Goal: Task Accomplishment & Management: Manage account settings

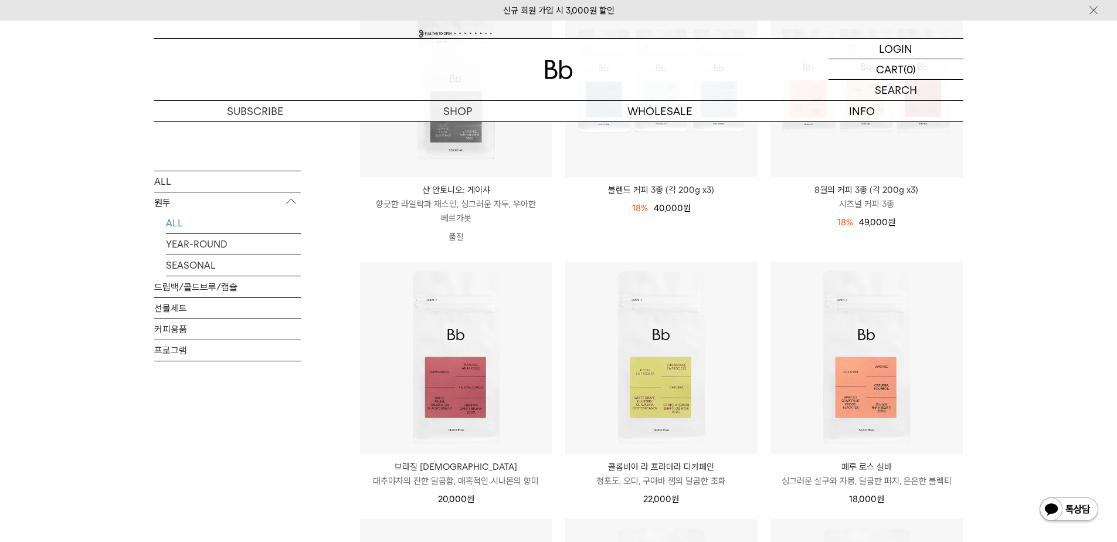
scroll to position [273, 0]
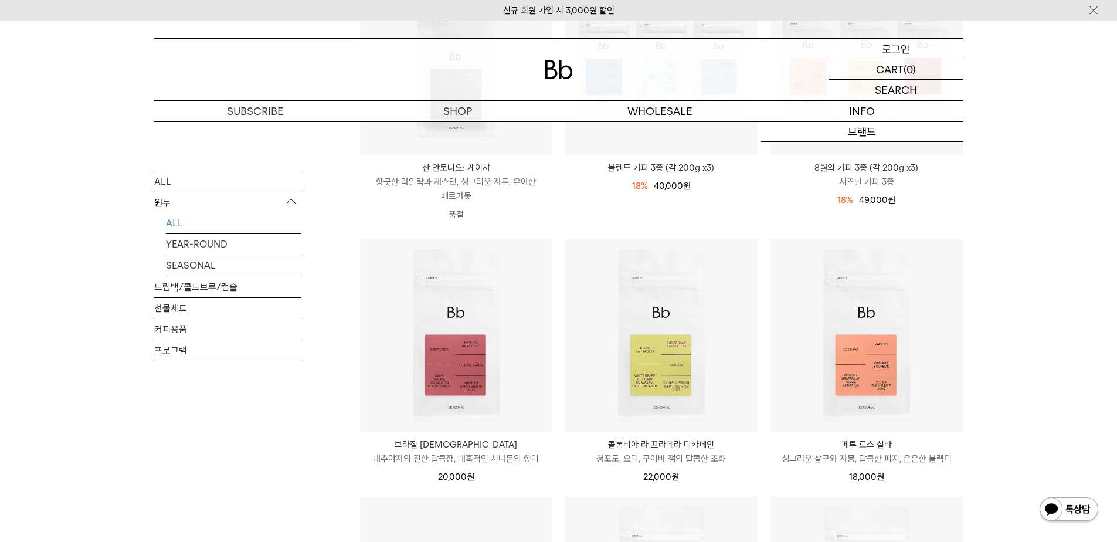
click at [913, 54] on div "LOGIN 로그인" at bounding box center [895, 49] width 135 height 20
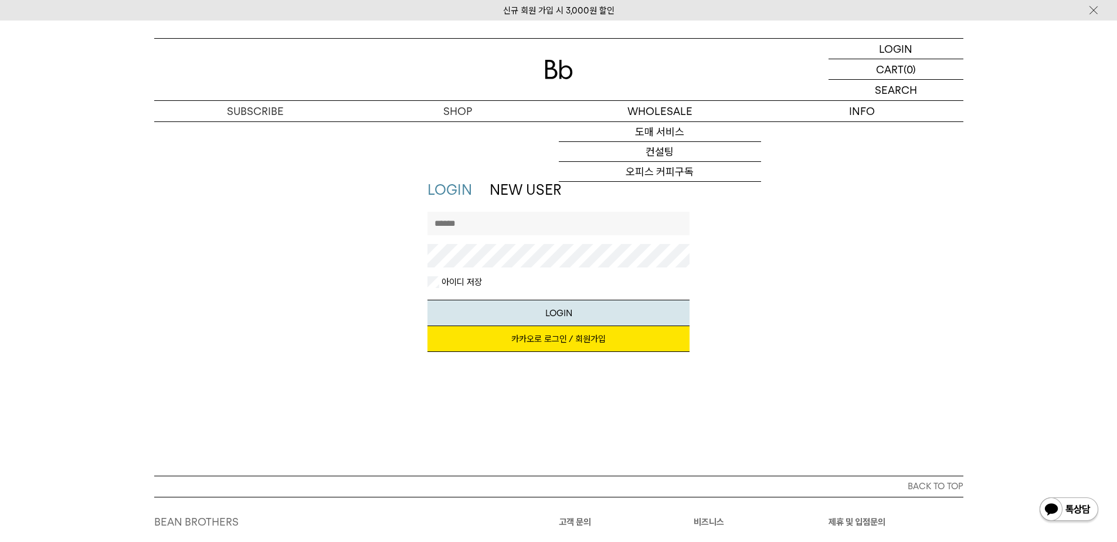
type input "**********"
click at [558, 312] on button "LOGIN" at bounding box center [558, 313] width 262 height 26
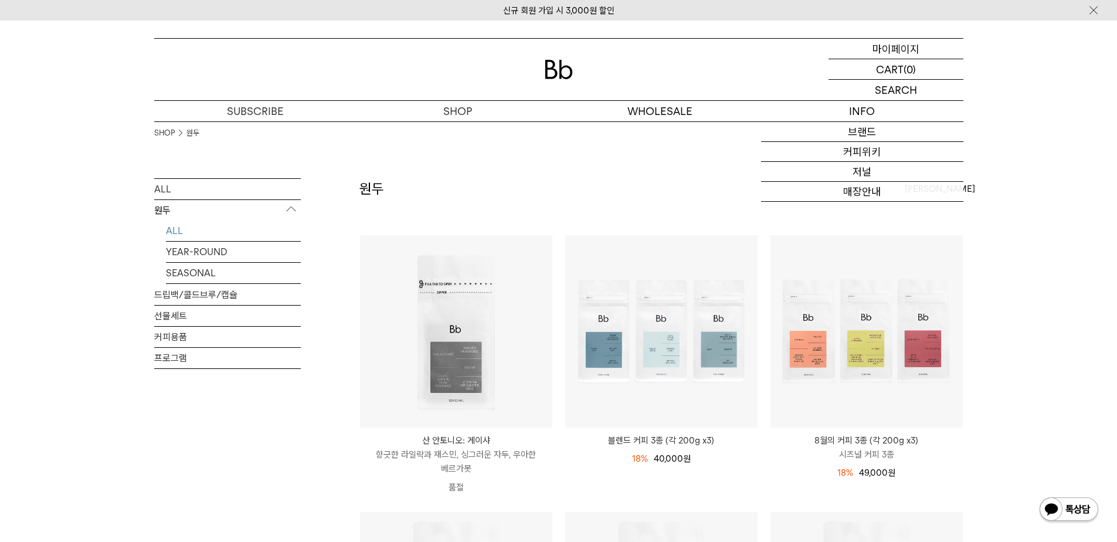
click at [903, 50] on p "마이페이지" at bounding box center [895, 49] width 47 height 20
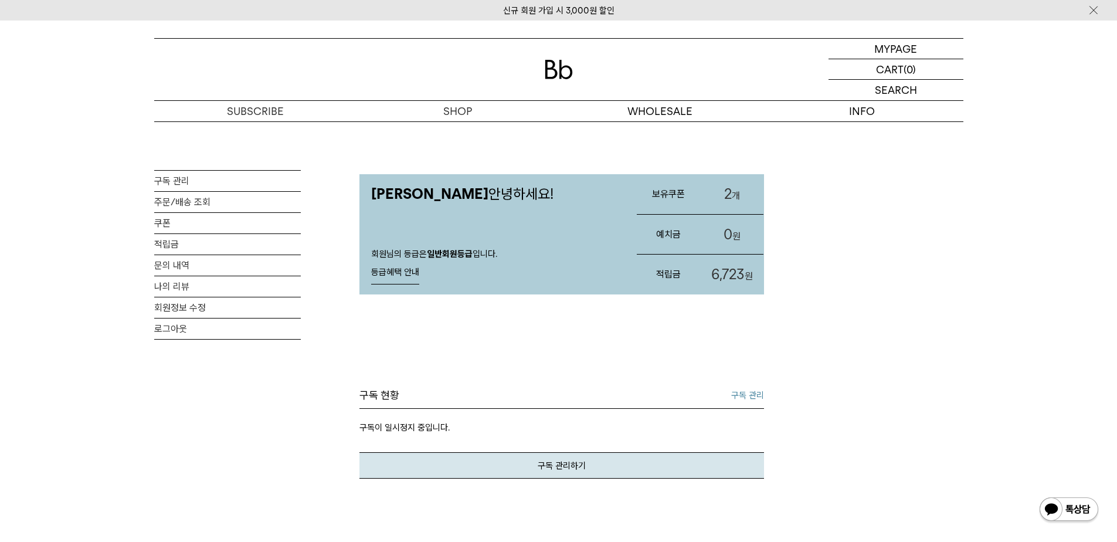
click at [673, 195] on h3 "보유쿠폰" at bounding box center [668, 193] width 63 height 31
click at [734, 188] on link "2 개" at bounding box center [731, 194] width 63 height 40
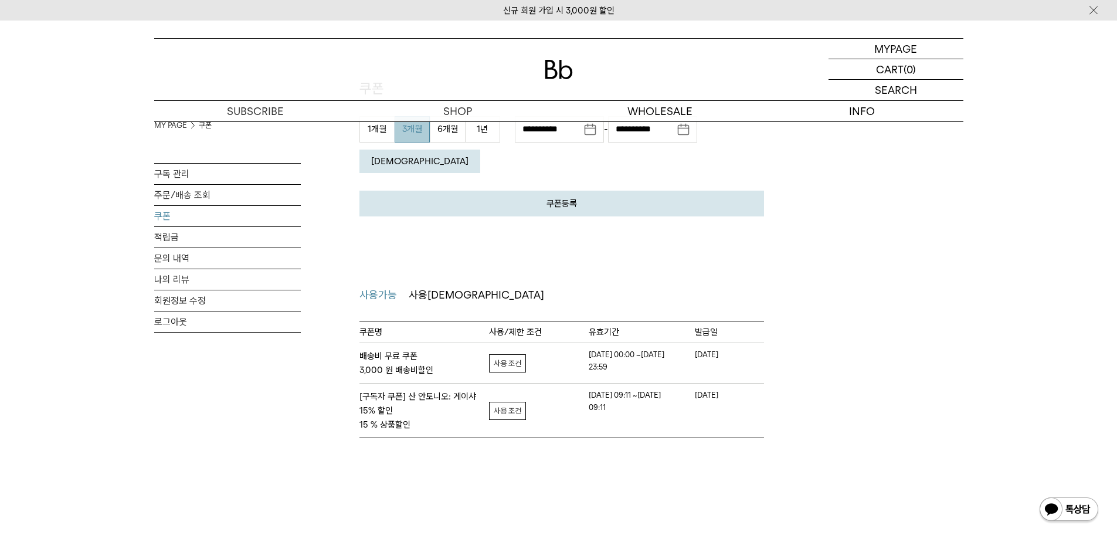
scroll to position [108, 0]
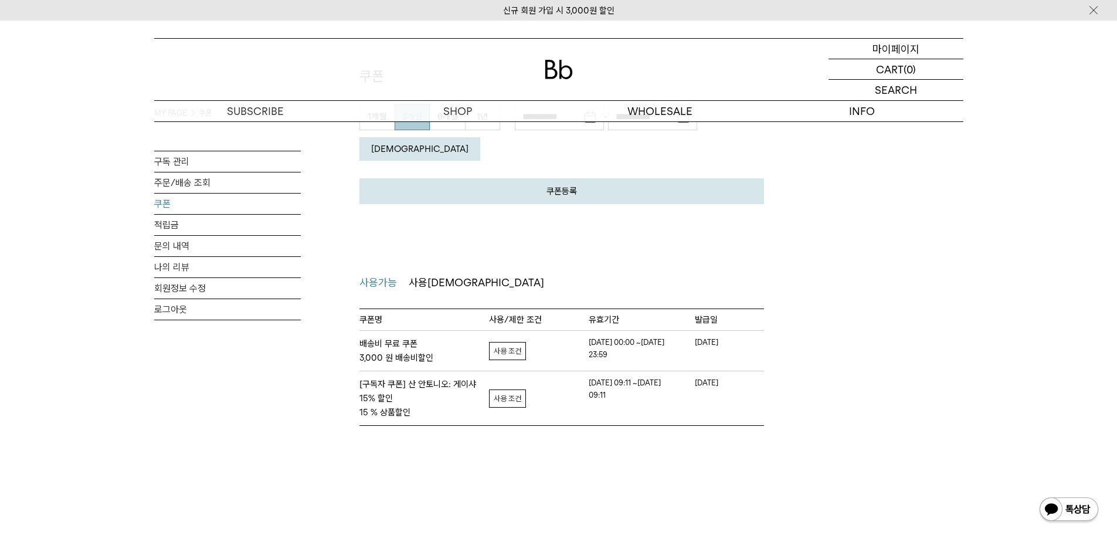
click at [909, 42] on p "마이페이지" at bounding box center [895, 49] width 47 height 20
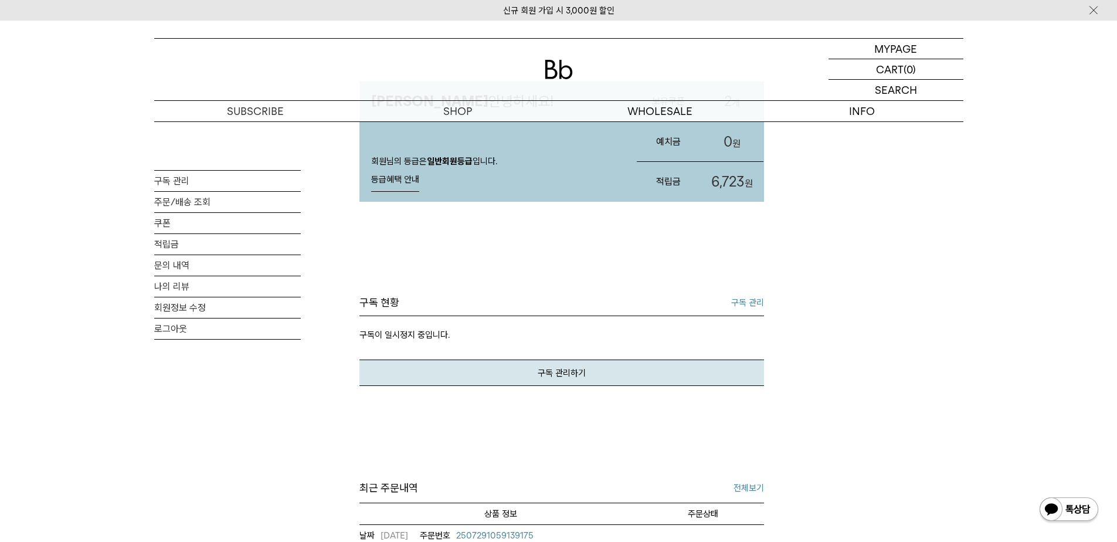
scroll to position [98, 0]
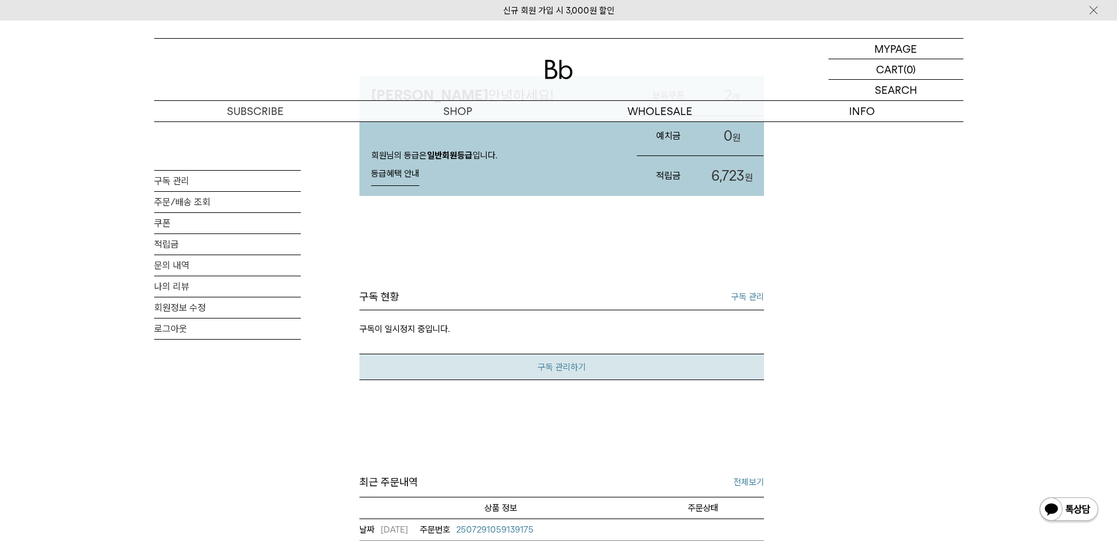
click at [682, 367] on link "구독 관리하기" at bounding box center [561, 366] width 404 height 26
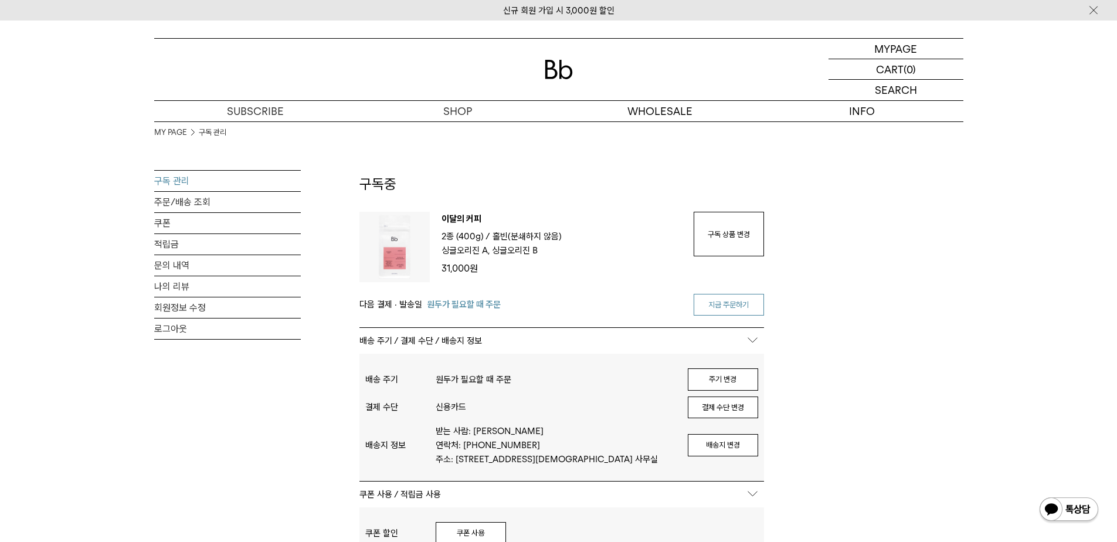
click at [752, 301] on link "지금 주문하기" at bounding box center [728, 305] width 70 height 22
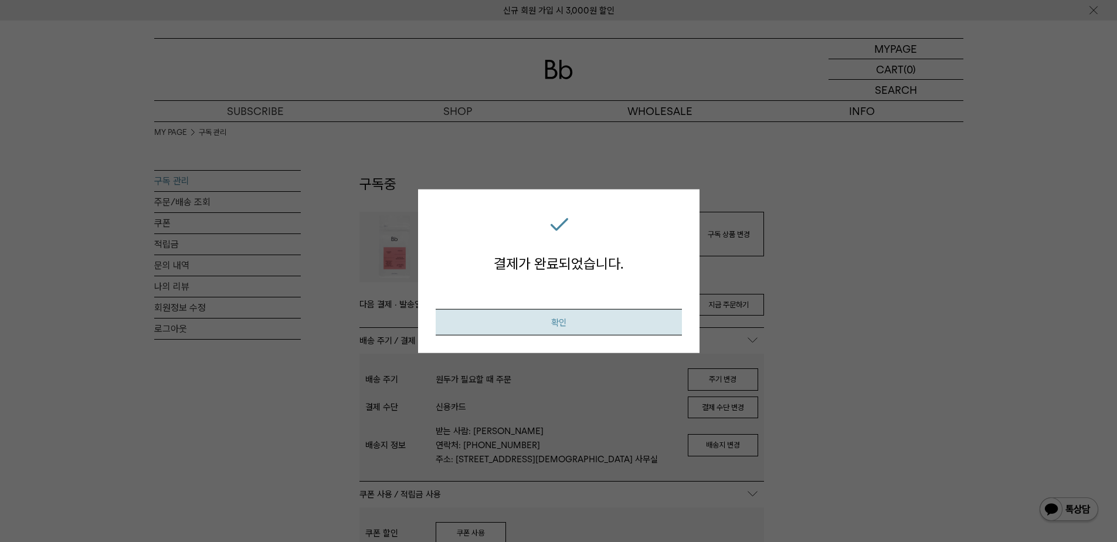
click at [639, 319] on button "확인" at bounding box center [559, 321] width 246 height 26
